Goal: Task Accomplishment & Management: Manage account settings

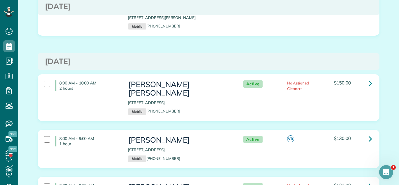
scroll to position [847, 0]
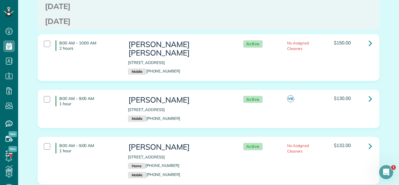
click at [271, 123] on div "8:00 AM - 9:00 AM 1 hour Dann Brown 8487 235th Avenue Salem Lakes WI 53168 Mobi…" at bounding box center [208, 113] width 351 height 47
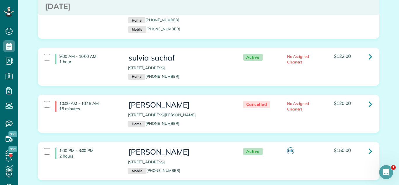
scroll to position [993, 0]
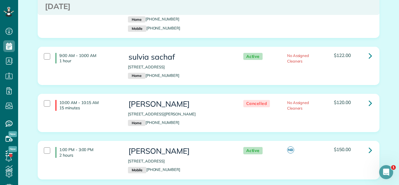
click at [271, 33] on div "8:00 AM - 9:00 AM 1 hour Lorinda Kuzelis 5540 Walnut Avenue Downers Grove IL 60…" at bounding box center [208, 18] width 351 height 56
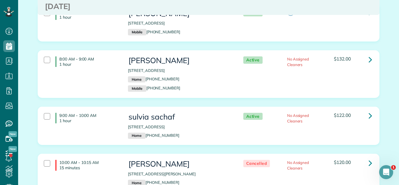
scroll to position [928, 0]
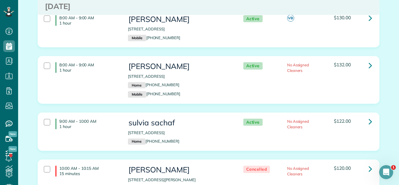
click at [242, 97] on div "8:00 AM - 9:00 AM 1 hour Lorinda Kuzelis 5540 Walnut Avenue Downers Grove IL 60…" at bounding box center [208, 84] width 351 height 56
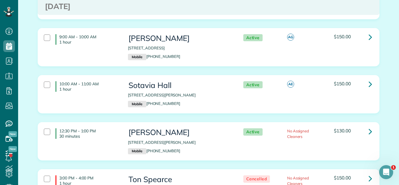
scroll to position [1423, 0]
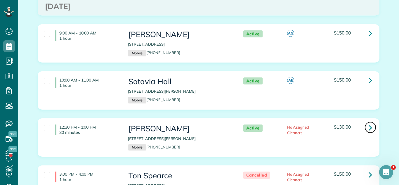
click at [271, 122] on icon at bounding box center [371, 127] width 4 height 10
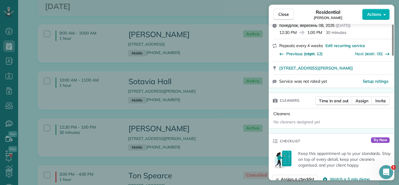
scroll to position [1584, 0]
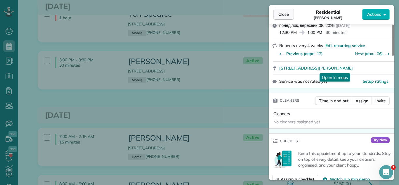
click at [271, 12] on span "Close" at bounding box center [284, 14] width 11 height 6
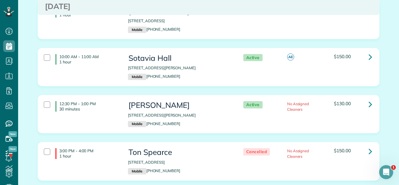
scroll to position [1446, 0]
click at [271, 131] on div "12:30 PM - 1:00 PM 30 minutes Dann Brown 896 Anita Avenue Antioch IL 60002 Mobi…" at bounding box center [208, 118] width 351 height 47
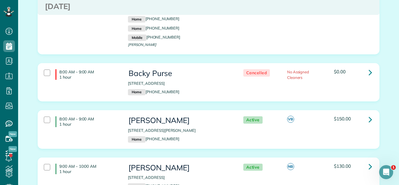
drag, startPoint x: 303, startPoint y: 146, endPoint x: 297, endPoint y: 148, distance: 6.4
click at [271, 147] on div "8:00 AM - 9:00 AM 1 hour [PERSON_NAME] [STREET_ADDRESS][PERSON_NAME] Home [PHON…" at bounding box center [208, 133] width 351 height 47
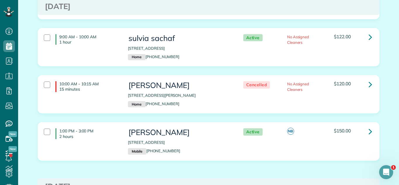
scroll to position [1000, 0]
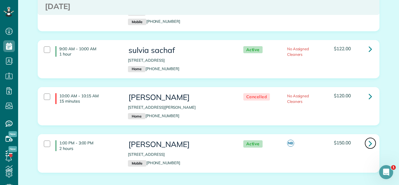
click at [271, 137] on link at bounding box center [371, 143] width 12 height 12
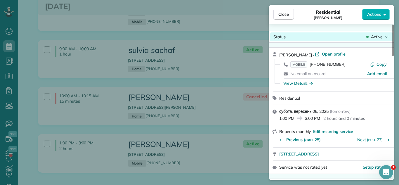
click at [271, 37] on span "Active" at bounding box center [377, 37] width 12 height 6
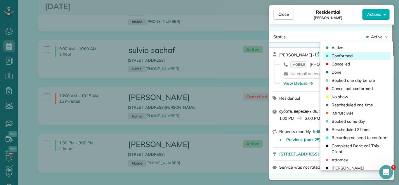
click at [271, 56] on div "Conformed" at bounding box center [357, 56] width 68 height 8
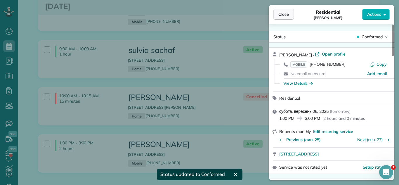
click at [271, 9] on button "Close" at bounding box center [284, 14] width 20 height 11
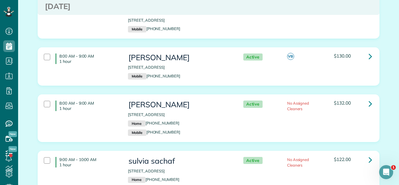
scroll to position [888, 0]
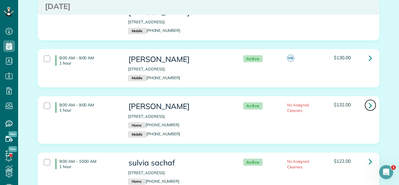
click at [271, 99] on link at bounding box center [371, 105] width 12 height 12
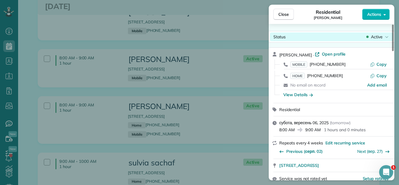
drag, startPoint x: 375, startPoint y: 29, endPoint x: 374, endPoint y: 33, distance: 3.8
click at [271, 29] on div "Status Active Lorinda Kuzelis · Open profile MOBILE (630) 841-1882 Copy HOME (6…" at bounding box center [332, 102] width 126 height 156
click at [271, 35] on span "Active" at bounding box center [377, 37] width 12 height 6
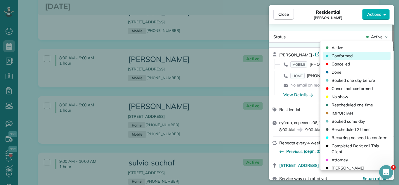
click at [271, 53] on div "Conformed" at bounding box center [357, 56] width 68 height 8
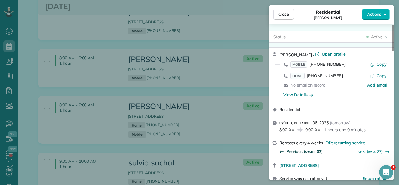
click at [271, 150] on span "Previous (серп. 02)" at bounding box center [304, 151] width 37 height 6
click at [271, 150] on span "Previous (черв. 28)" at bounding box center [304, 151] width 37 height 6
click at [271, 16] on span "Close" at bounding box center [284, 14] width 11 height 6
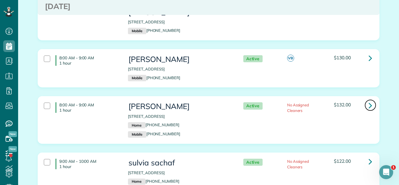
click at [271, 100] on icon at bounding box center [371, 105] width 4 height 10
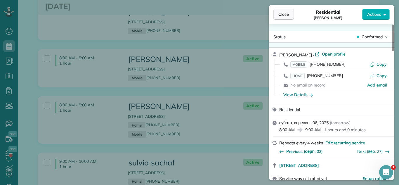
click at [271, 10] on button "Close" at bounding box center [284, 14] width 20 height 11
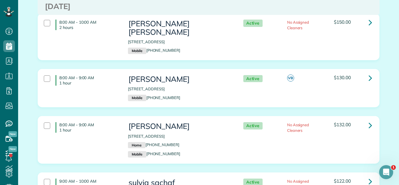
scroll to position [831, 0]
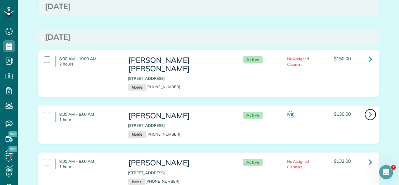
click at [271, 109] on link at bounding box center [371, 115] width 12 height 12
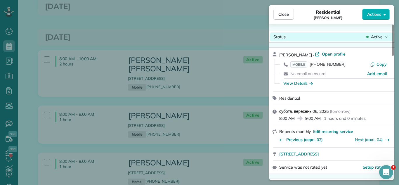
click at [271, 39] on icon at bounding box center [367, 37] width 2 height 6
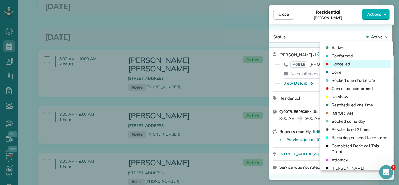
click at [271, 61] on span "Cancelled" at bounding box center [341, 64] width 18 height 6
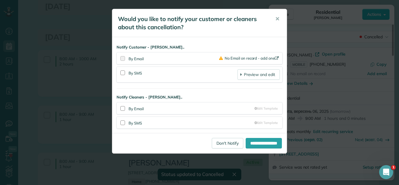
click at [271, 19] on button "✕" at bounding box center [277, 19] width 13 height 14
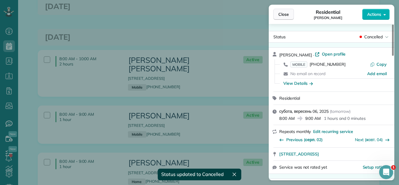
click at [271, 14] on span "Close" at bounding box center [284, 14] width 11 height 6
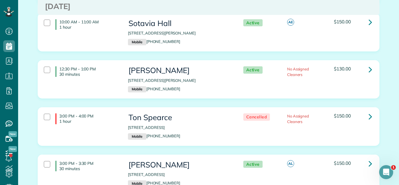
scroll to position [1488, 0]
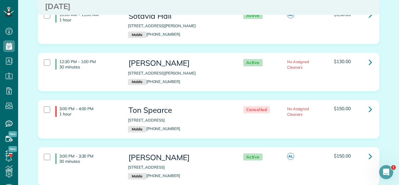
drag, startPoint x: 125, startPoint y: 66, endPoint x: 199, endPoint y: 68, distance: 73.7
click at [199, 68] on div "Dann Brown 896 Anita Avenue Antioch IL 60002 Mobile (847) 652-6226" at bounding box center [180, 72] width 112 height 32
copy p "896 Anita Avenue Antioch IL 60002"
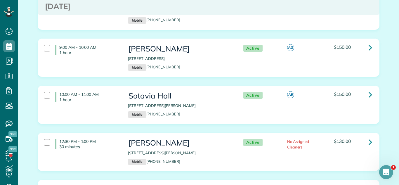
scroll to position [1409, 0]
click at [271, 89] on icon at bounding box center [371, 94] width 4 height 10
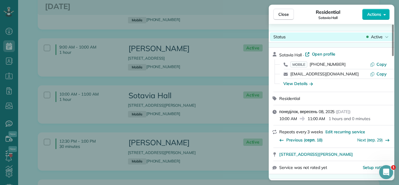
click at [271, 35] on span "Active" at bounding box center [377, 37] width 12 height 6
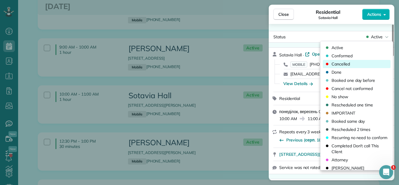
click at [271, 65] on div "Cancelled" at bounding box center [357, 64] width 68 height 8
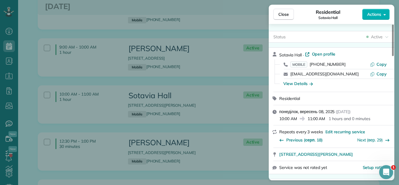
click at [271, 15] on div "Residential Sotavia Hall" at bounding box center [328, 14] width 68 height 12
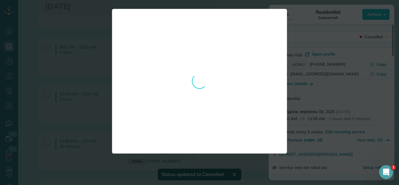
click at [271, 17] on div "**********" at bounding box center [199, 92] width 399 height 185
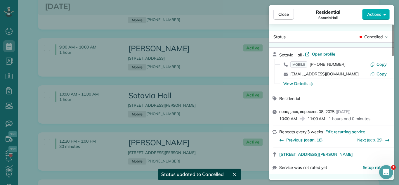
click at [271, 16] on div at bounding box center [199, 92] width 399 height 185
click at [271, 16] on span "Close" at bounding box center [284, 14] width 11 height 6
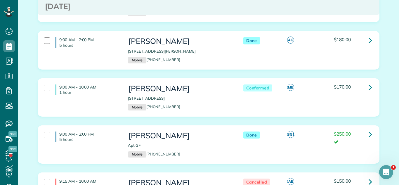
scroll to position [181, 0]
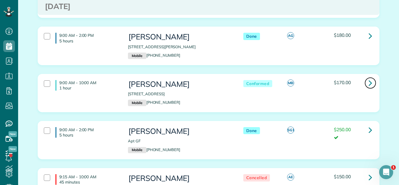
click at [271, 84] on icon at bounding box center [371, 83] width 4 height 10
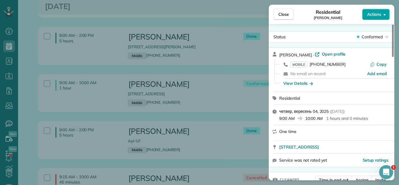
click at [271, 19] on button "Actions" at bounding box center [375, 14] width 27 height 11
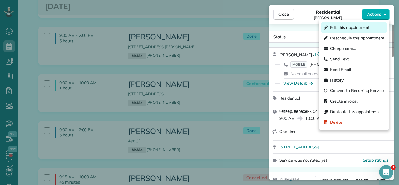
click at [271, 30] on span "Edit this appointment" at bounding box center [349, 28] width 39 height 6
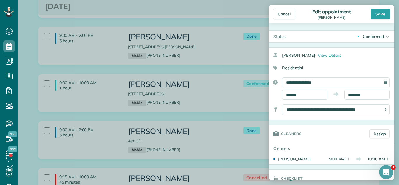
click at [271, 35] on div "Conformed" at bounding box center [373, 37] width 21 height 6
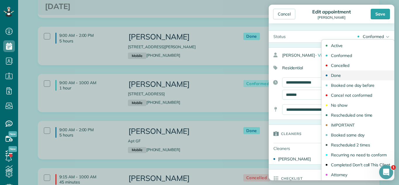
click at [271, 72] on link "Done" at bounding box center [358, 75] width 73 height 10
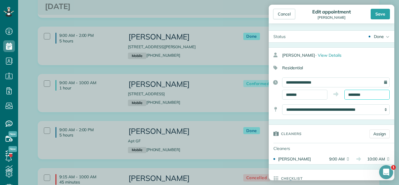
click at [271, 92] on input "********" at bounding box center [367, 95] width 45 height 10
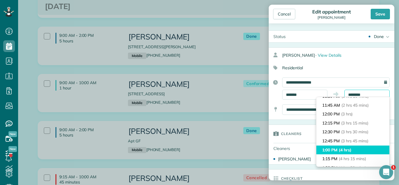
scroll to position [96, 0]
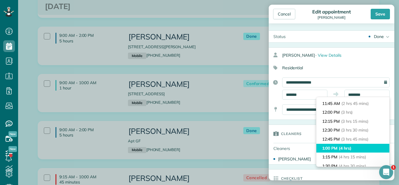
type input "*******"
click at [271, 146] on li "1:00 PM (4 hrs)" at bounding box center [353, 148] width 73 height 9
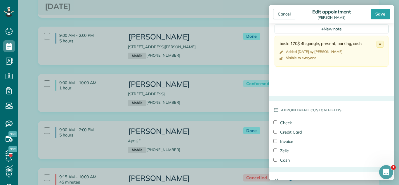
scroll to position [229, 0]
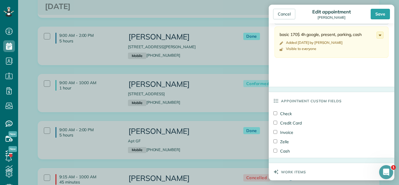
click at [271, 110] on div "Check" at bounding box center [328, 114] width 108 height 9
click at [271, 113] on label "Check" at bounding box center [283, 114] width 18 height 6
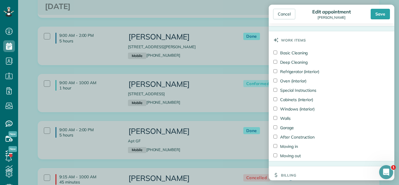
scroll to position [426, 0]
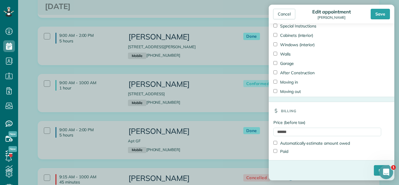
click at [271, 152] on label "Paid" at bounding box center [281, 151] width 15 height 6
click at [271, 163] on input "****" at bounding box center [382, 170] width 16 height 11
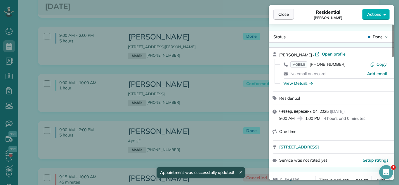
click at [271, 18] on button "Close" at bounding box center [284, 14] width 20 height 11
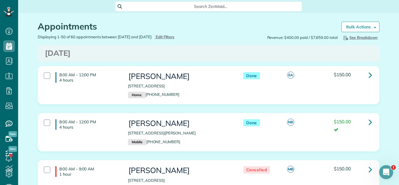
click at [175, 35] on span "Edit Filters" at bounding box center [165, 36] width 19 height 5
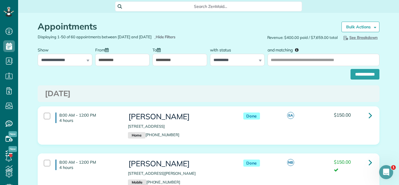
click at [137, 54] on input "**********" at bounding box center [122, 60] width 55 height 12
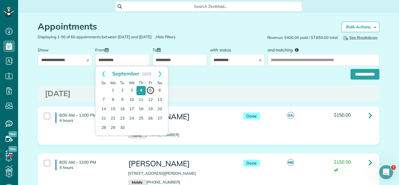
click at [153, 89] on link "5" at bounding box center [150, 90] width 8 height 8
type input "**********"
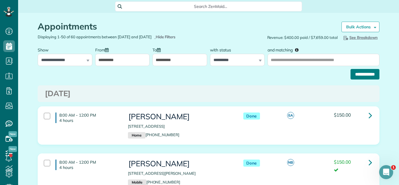
click at [271, 75] on input "**********" at bounding box center [365, 74] width 29 height 11
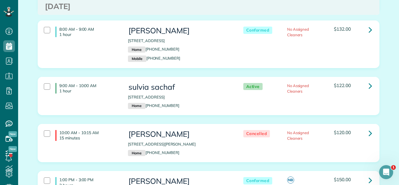
click at [250, 80] on div "Active No Assigned Cleaners $122.00" at bounding box center [306, 87] width 140 height 14
click at [294, 63] on div "8:00 AM - 9:00 AM 1 hour Lorinda Kuzelis 5540 Walnut Avenue Downers Grove IL 60…" at bounding box center [208, 48] width 351 height 56
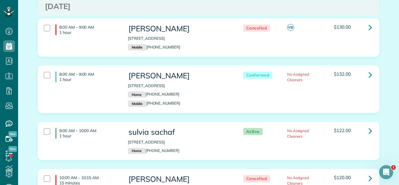
scroll to position [315, 0]
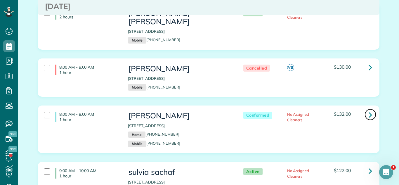
click at [370, 110] on icon at bounding box center [371, 115] width 4 height 10
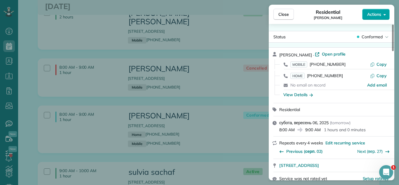
click at [380, 16] on span "Actions" at bounding box center [374, 14] width 14 height 6
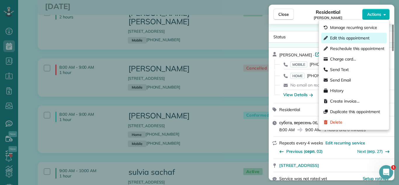
click at [347, 38] on span "Edit this appointment" at bounding box center [349, 38] width 39 height 6
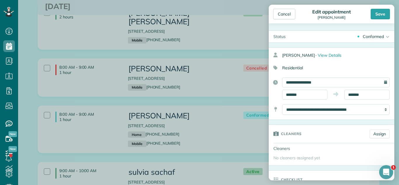
click at [362, 39] on div "Conformed Active Conformed Cancelled Done Booked one day before" at bounding box center [343, 37] width 104 height 12
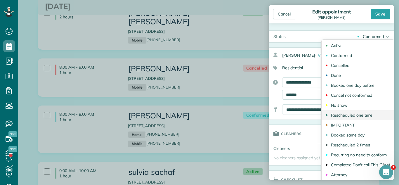
click at [357, 113] on div "Rescheduled one time" at bounding box center [352, 115] width 42 height 4
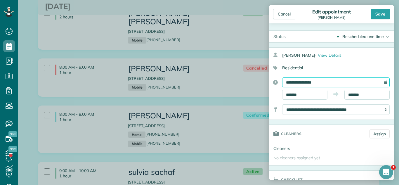
click at [309, 81] on input "**********" at bounding box center [336, 82] width 108 height 10
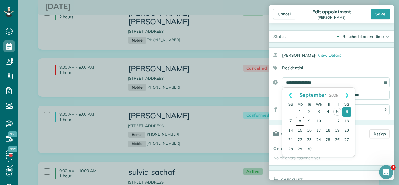
click at [302, 122] on link "8" at bounding box center [299, 121] width 9 height 9
type input "**********"
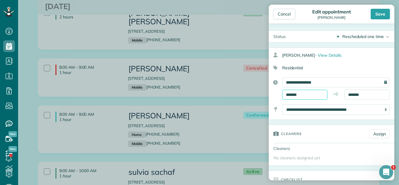
click at [293, 93] on input "*******" at bounding box center [304, 95] width 45 height 10
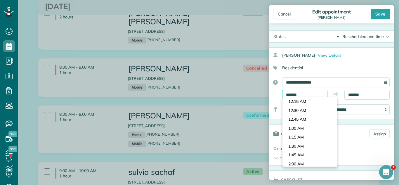
scroll to position [268, 0]
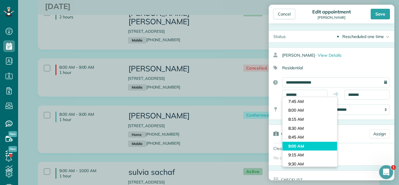
type input "*******"
click at [304, 148] on body "Dashboard Scheduling Calendar View List View Dispatch View - Weekly scheduling …" at bounding box center [199, 92] width 399 height 185
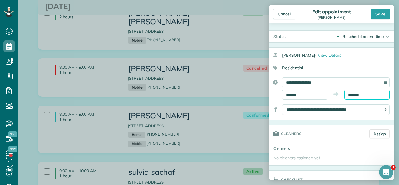
click at [368, 95] on input "*******" at bounding box center [367, 95] width 45 height 10
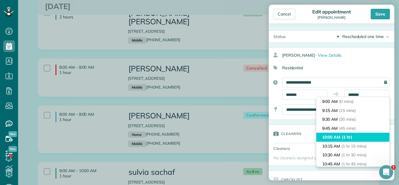
type input "********"
click at [352, 139] on span "(1 hr)" at bounding box center [347, 136] width 11 height 5
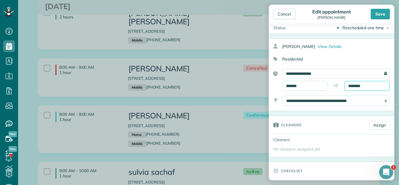
scroll to position [9, 0]
click at [371, 125] on link "Assign" at bounding box center [380, 124] width 20 height 9
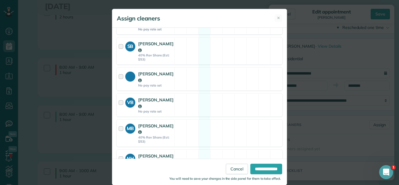
scroll to position [189, 0]
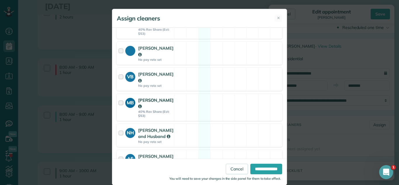
click at [211, 102] on div "MB Matilde Benitez 40% Rev Share (Est: $53) Available" at bounding box center [200, 107] width 166 height 27
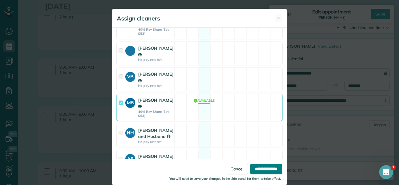
click at [278, 167] on input "**********" at bounding box center [266, 169] width 32 height 11
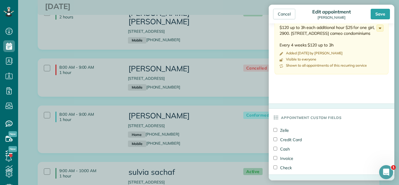
scroll to position [405, 0]
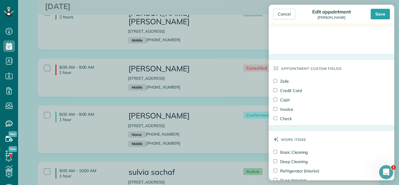
click at [290, 151] on label "Basic Cleaning" at bounding box center [291, 152] width 34 height 6
click at [281, 116] on label "Check" at bounding box center [283, 119] width 18 height 6
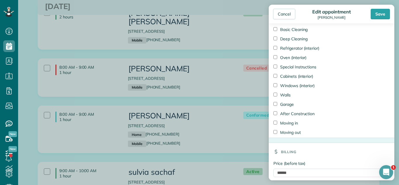
scroll to position [569, 0]
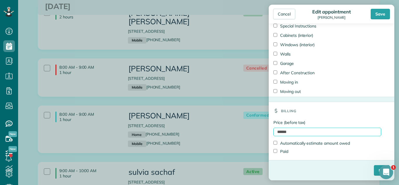
click at [284, 132] on input "******" at bounding box center [328, 132] width 108 height 8
type input "******"
click at [374, 172] on input "****" at bounding box center [382, 170] width 16 height 11
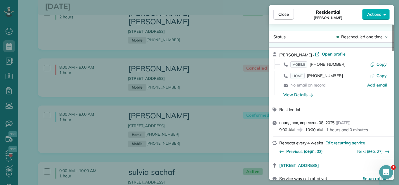
click at [96, 61] on div "Close Residential Lorinda Kuzelis Actions Status Rescheduled one time Lorinda K…" at bounding box center [199, 92] width 399 height 185
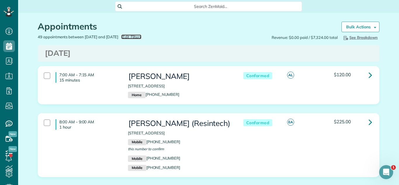
click at [138, 36] on span "Edit Filters" at bounding box center [131, 36] width 19 height 5
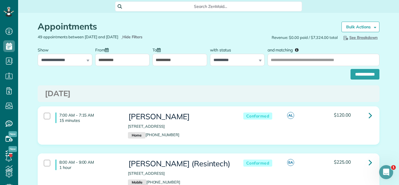
click at [129, 53] on div "**********" at bounding box center [122, 55] width 55 height 22
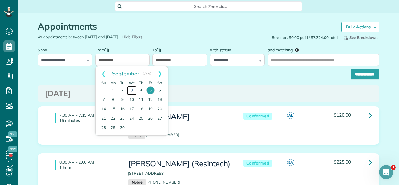
drag, startPoint x: 132, startPoint y: 91, endPoint x: 160, endPoint y: 92, distance: 28.6
click at [132, 91] on link "3" at bounding box center [131, 90] width 9 height 9
type input "**********"
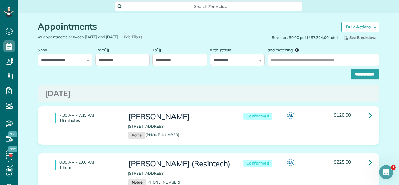
click at [368, 79] on input "**********" at bounding box center [365, 74] width 29 height 11
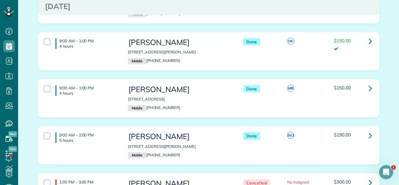
scroll to position [417, 0]
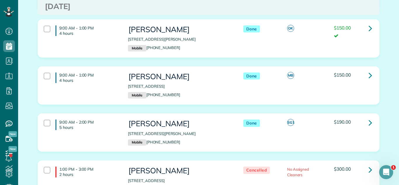
drag, startPoint x: 128, startPoint y: 86, endPoint x: 210, endPoint y: 85, distance: 82.7
click at [210, 85] on p "1093 Red Ivy Drive Crystal Lake IL 60014" at bounding box center [179, 87] width 103 height 6
copy p "1093 Red Ivy Drive Crystal Lake IL 60014"
click at [367, 73] on link at bounding box center [371, 76] width 12 height 12
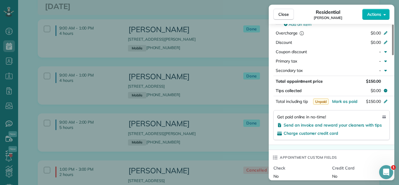
scroll to position [300, 0]
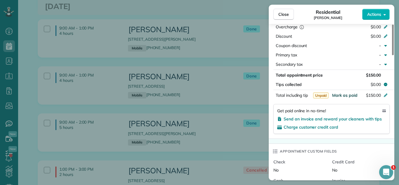
click at [343, 95] on span "Mark as paid" at bounding box center [344, 95] width 25 height 5
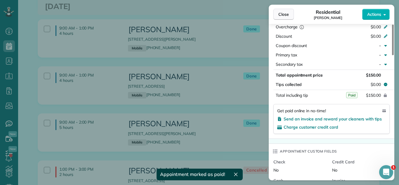
click at [284, 15] on span "Close" at bounding box center [284, 14] width 11 height 6
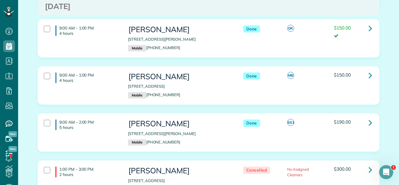
drag, startPoint x: 128, startPoint y: 134, endPoint x: 209, endPoint y: 131, distance: 81.3
click at [209, 131] on p "1245 North Marion Court Chicago IL 60622" at bounding box center [179, 134] width 103 height 6
copy p "1245 North Marion Court Chicago IL 60622"
click at [372, 124] on link at bounding box center [371, 123] width 12 height 12
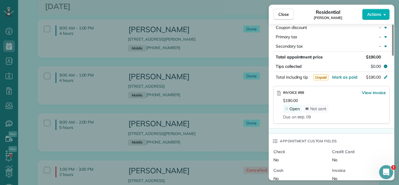
scroll to position [322, 0]
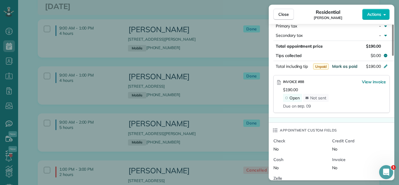
click at [336, 68] on span "Mark as paid" at bounding box center [344, 66] width 25 height 5
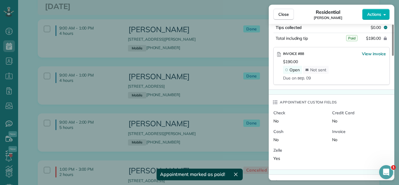
scroll to position [303, 0]
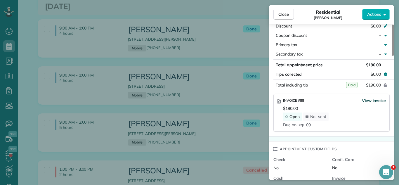
click at [365, 99] on span "View invoice" at bounding box center [374, 101] width 24 height 6
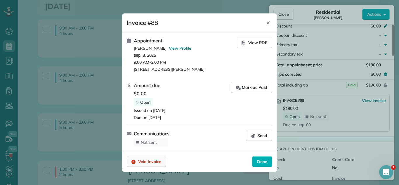
click at [143, 159] on span "Void Invoice" at bounding box center [149, 162] width 23 height 6
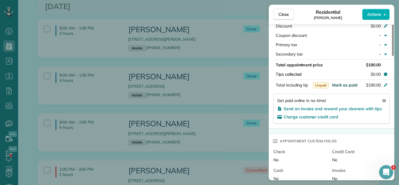
click at [346, 84] on span "Mark as paid" at bounding box center [344, 84] width 25 height 5
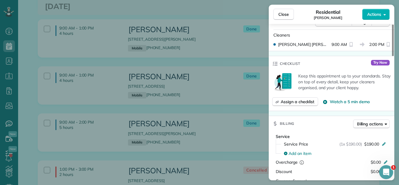
scroll to position [106, 0]
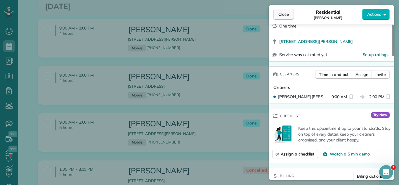
click at [290, 16] on button "Close" at bounding box center [284, 14] width 20 height 11
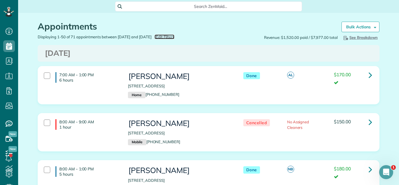
click at [175, 38] on span "Edit Filters" at bounding box center [165, 36] width 19 height 5
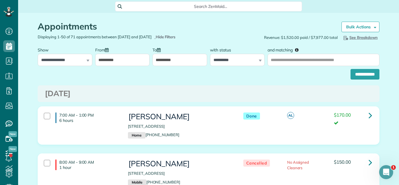
click at [147, 59] on input "**********" at bounding box center [122, 60] width 55 height 12
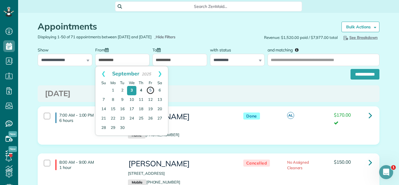
click at [152, 90] on link "5" at bounding box center [150, 90] width 8 height 8
type input "**********"
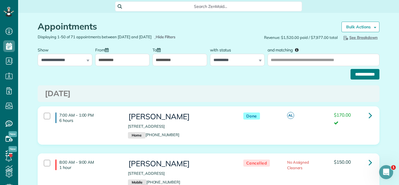
drag, startPoint x: 378, startPoint y: 66, endPoint x: 374, endPoint y: 77, distance: 11.9
click at [376, 70] on div "**********" at bounding box center [209, 72] width 342 height 13
drag, startPoint x: 372, startPoint y: 80, endPoint x: 367, endPoint y: 85, distance: 6.8
click at [364, 75] on input "**********" at bounding box center [365, 74] width 29 height 11
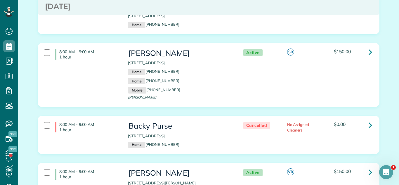
scroll to position [964, 0]
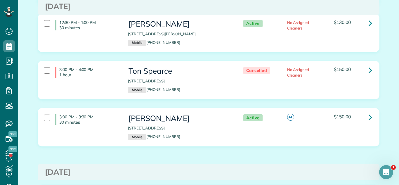
drag, startPoint x: 125, startPoint y: 26, endPoint x: 206, endPoint y: 28, distance: 81.0
click at [206, 28] on div "Dann Brown 896 Anita Avenue Antioch IL 60002 Mobile (847) 652-6226" at bounding box center [180, 33] width 112 height 32
copy p "896 Anita Avenue Antioch IL 60002"
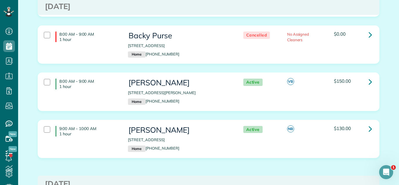
scroll to position [1265, 0]
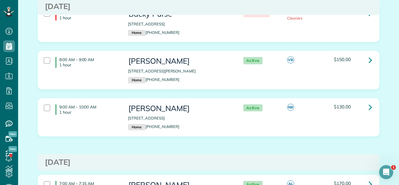
drag, startPoint x: 127, startPoint y: 65, endPoint x: 206, endPoint y: 68, distance: 79.8
click at [206, 68] on div "Kim Landano 2901 Oakwood Avenue McHenry IL 60051 Home (630) 878-9901" at bounding box center [180, 70] width 112 height 32
copy p "[STREET_ADDRESS][PERSON_NAME]"
drag, startPoint x: 128, startPoint y: 114, endPoint x: 226, endPoint y: 113, distance: 97.6
click at [226, 115] on p "430 North Lake Shore Drive Palatine IL 60067" at bounding box center [179, 118] width 103 height 6
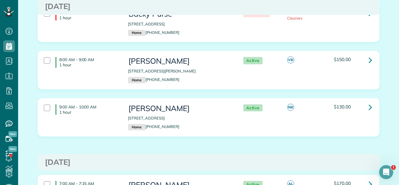
copy p "430 North Lake Shore Drive Palatine IL 60067"
click at [171, 91] on div "8:00 AM - 9:00 AM 1 hour Kim Landano 2901 Oakwood Avenue McHenry IL 60051 Home …" at bounding box center [208, 74] width 351 height 47
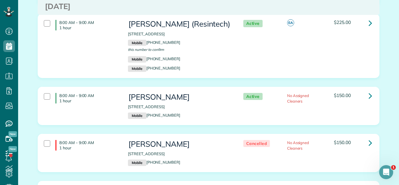
scroll to position [2470, 0]
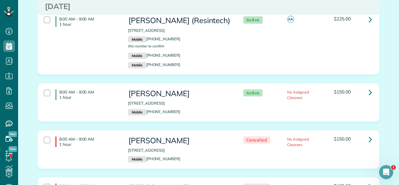
drag, startPoint x: 127, startPoint y: 88, endPoint x: 205, endPoint y: 89, distance: 77.2
click at [205, 89] on div "Kimberly Olson 5540 Chancery Road Gurnee IL 60031 Mobile (708) 717-0299" at bounding box center [180, 103] width 112 height 32
copy p "5540 Chancery Road Gurnee IL 60031"
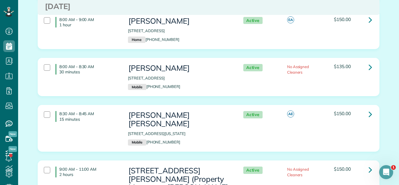
scroll to position [1678, 0]
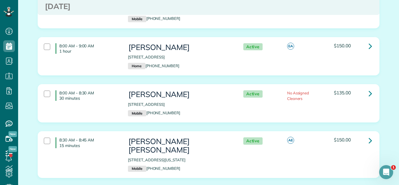
click at [129, 84] on div "8:00 AM - 8:30 AM 30 minutes Beth Sipe 565 Beechwood Road Buffalo Grove IL 6008…" at bounding box center [208, 103] width 341 height 38
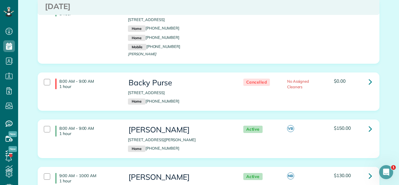
scroll to position [1194, 0]
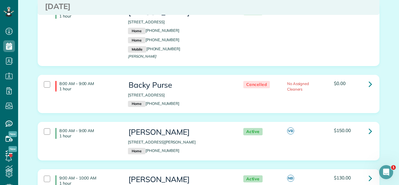
click at [172, 153] on div "8:00 AM - 9:00 AM 1 hour Kim Landano 2901 Oakwood Avenue McHenry IL 60051 Home …" at bounding box center [208, 141] width 341 height 38
click at [170, 114] on div "8:00 AM - 9:00 AM 1 hour Backy Purse 6 Pine Grove Court Algonquin IL 60102 Home…" at bounding box center [208, 98] width 351 height 47
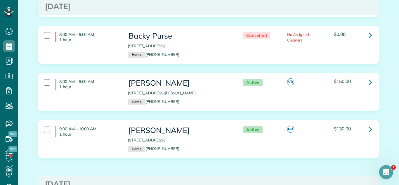
scroll to position [1234, 0]
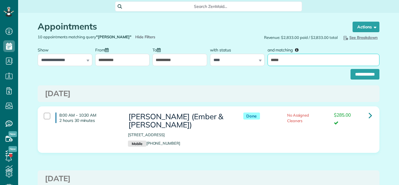
click at [300, 62] on input "*****" at bounding box center [324, 60] width 112 height 12
type input "*******"
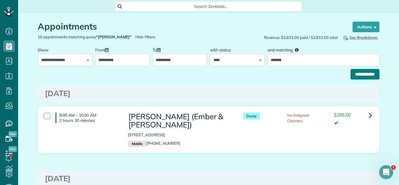
click at [351, 74] on input "**********" at bounding box center [365, 74] width 29 height 11
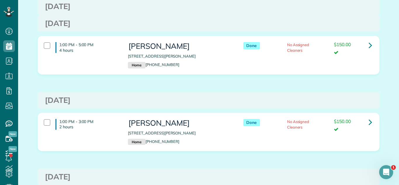
scroll to position [1608, 0]
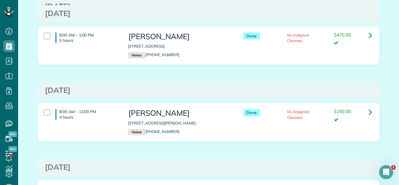
scroll to position [1474, 0]
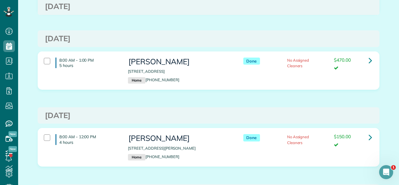
drag, startPoint x: 128, startPoint y: 147, endPoint x: 210, endPoint y: 146, distance: 82.1
click at [210, 146] on p "[STREET_ADDRESS][PERSON_NAME]" at bounding box center [179, 149] width 103 height 6
copy p "[STREET_ADDRESS][PERSON_NAME]"
